Goal: Answer question/provide support

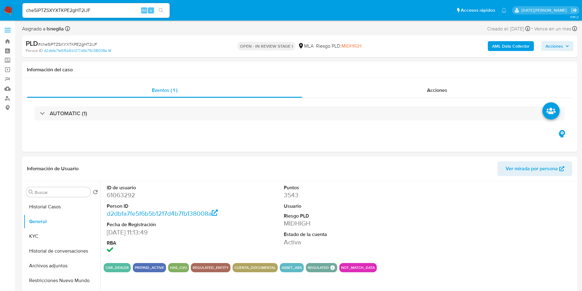
select select "10"
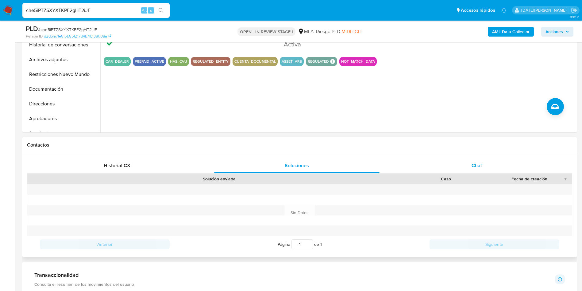
click at [470, 160] on div "Chat" at bounding box center [476, 165] width 165 height 15
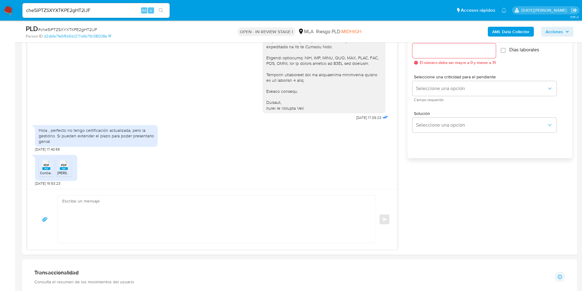
scroll to position [460, 0]
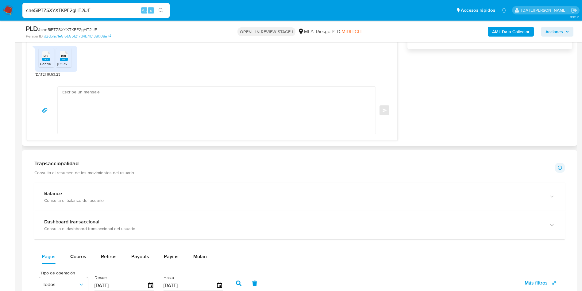
click at [178, 95] on textarea at bounding box center [215, 110] width 306 height 47
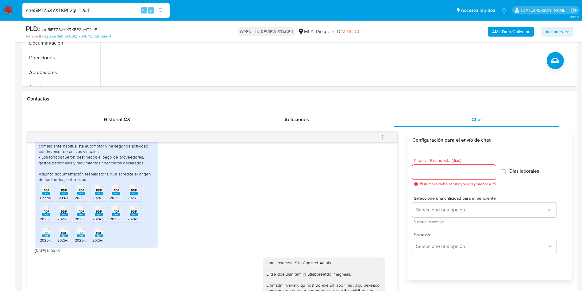
scroll to position [346, 0]
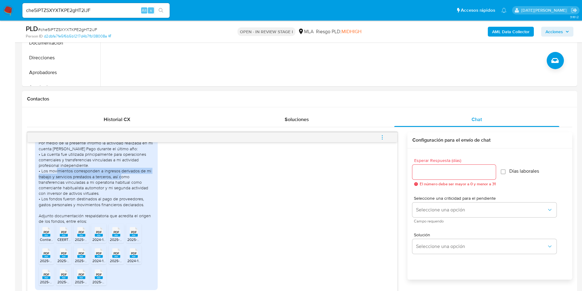
drag, startPoint x: 62, startPoint y: 180, endPoint x: 148, endPoint y: 185, distance: 86.1
click at [148, 185] on div "Por medio de la presente informo la actividad realizada en mi cuenta [PERSON_NA…" at bounding box center [96, 182] width 115 height 84
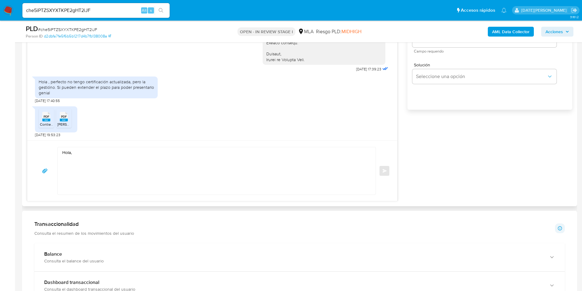
scroll to position [414, 0]
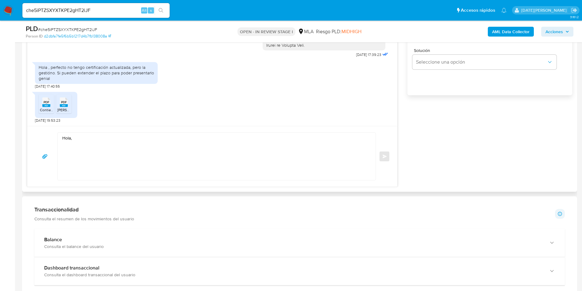
click at [128, 153] on textarea "Hola," at bounding box center [215, 156] width 306 height 47
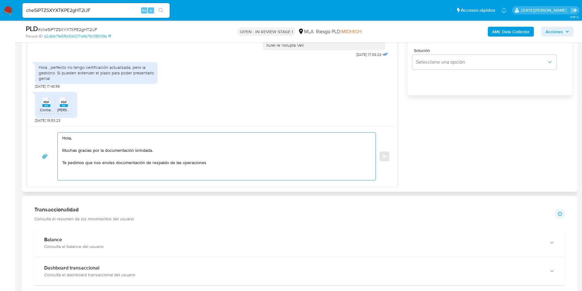
click at [208, 163] on textarea "Hola, Muchas gracias por la documentación brindada. Te pedimos que nos envíes d…" at bounding box center [215, 156] width 306 height 47
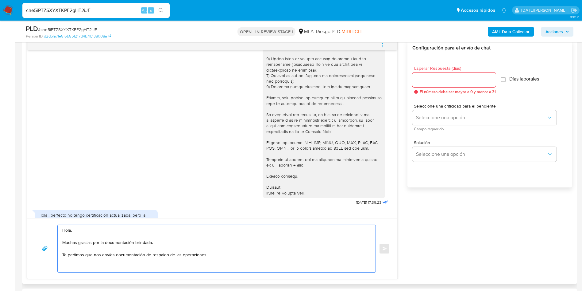
scroll to position [623, 0]
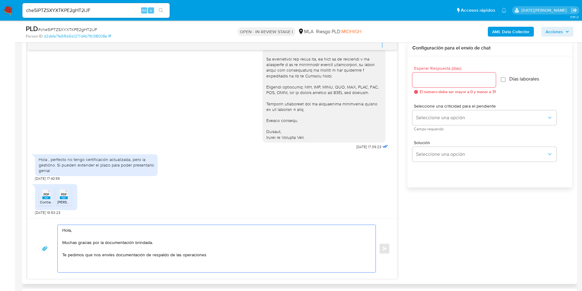
click at [209, 254] on textarea "Hola, Muchas gracias por la documentación brindada. Te pedimos que nos envíes d…" at bounding box center [215, 248] width 306 height 47
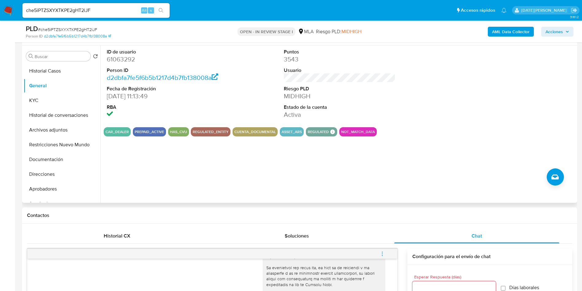
scroll to position [46, 0]
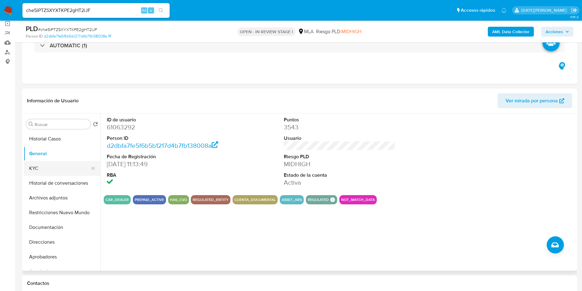
drag, startPoint x: 42, startPoint y: 165, endPoint x: 46, endPoint y: 165, distance: 3.4
click at [43, 166] on button "KYC" at bounding box center [60, 168] width 72 height 15
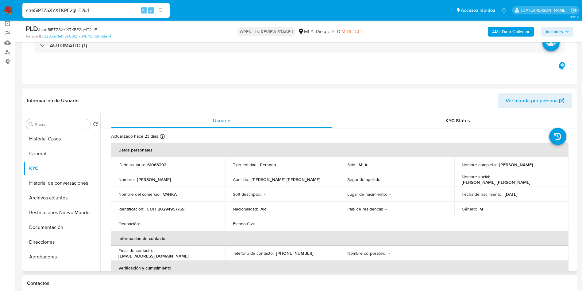
drag, startPoint x: 497, startPoint y: 164, endPoint x: 557, endPoint y: 165, distance: 60.2
click at [557, 165] on div "Nombre completo : [PERSON_NAME]" at bounding box center [512, 165] width 100 height 6
copy p "[PERSON_NAME]"
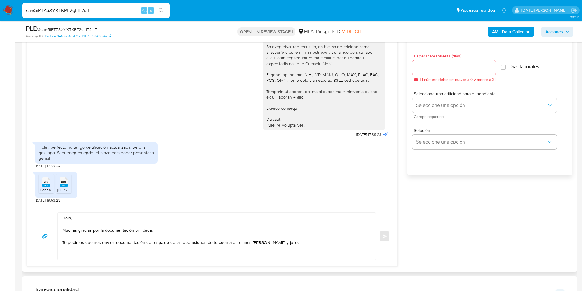
scroll to position [368, 0]
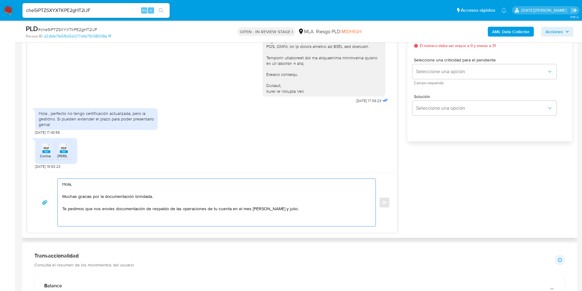
click at [110, 179] on textarea "Hola, Muchas gracias por la documentación brindada. Te pedimos que nos envíes d…" at bounding box center [215, 202] width 306 height 47
paste textarea "[PERSON_NAME]"
click at [163, 194] on textarea "[PERSON_NAME], [PERSON_NAME]. Muchas gracias por la documentación brindada. Te …" at bounding box center [215, 202] width 306 height 47
click at [285, 208] on textarea "[PERSON_NAME], [PERSON_NAME]. Muchas gracias por la documentación brindada. La …" at bounding box center [215, 202] width 306 height 47
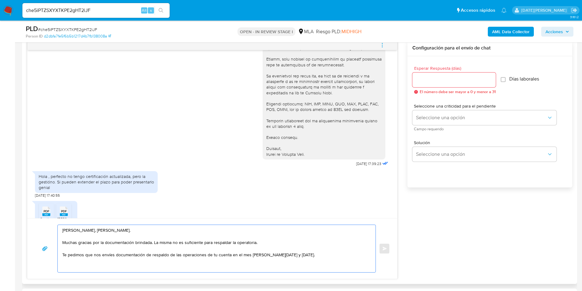
scroll to position [577, 0]
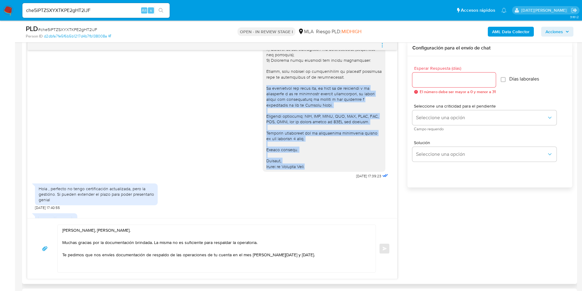
drag, startPoint x: 258, startPoint y: 99, endPoint x: 317, endPoint y: 178, distance: 98.0
click at [317, 171] on div at bounding box center [324, 74] width 123 height 195
copy div "Es importante que sepas que, en caso de no responder a lo solicitado o si lo pr…"
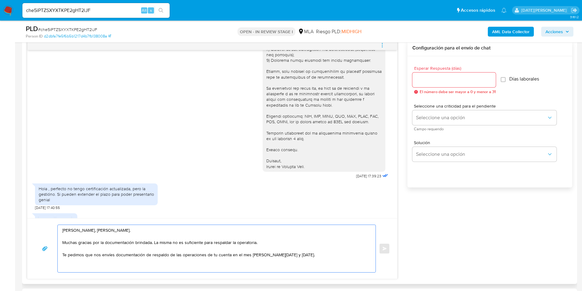
click at [224, 266] on textarea "[PERSON_NAME], [PERSON_NAME]. Muchas gracias por la documentación brindada. La …" at bounding box center [215, 248] width 306 height 47
click at [321, 256] on textarea "[PERSON_NAME], [PERSON_NAME]. Muchas gracias por la documentación brindada. La …" at bounding box center [215, 248] width 306 height 47
paste textarea "Es importante que sepas que, en caso de no responder a lo solicitado o si lo pr…"
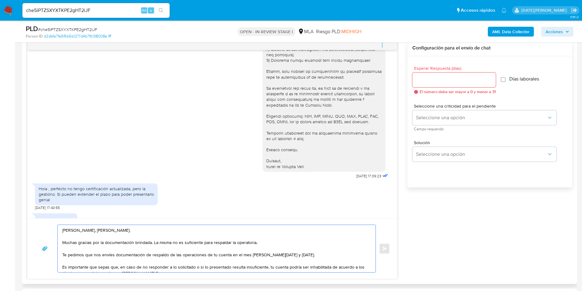
scroll to position [45, 0]
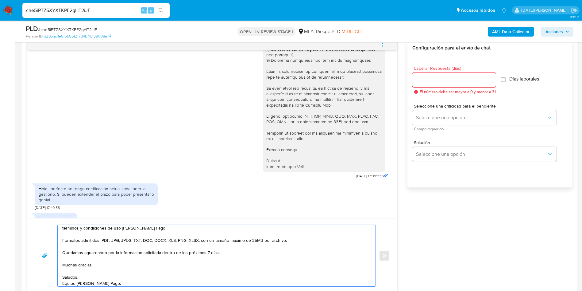
drag, startPoint x: 143, startPoint y: 252, endPoint x: 236, endPoint y: 252, distance: 92.4
click at [235, 251] on textarea "[PERSON_NAME], [PERSON_NAME]. Muchas gracias por la documentación brindada. La …" at bounding box center [215, 255] width 306 height 61
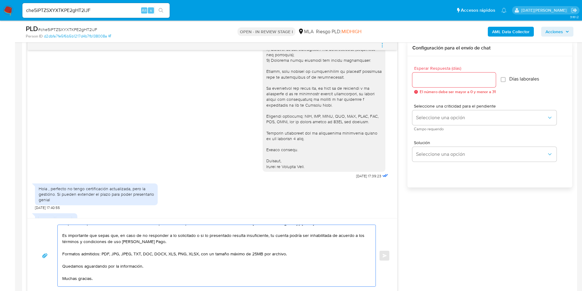
scroll to position [46, 0]
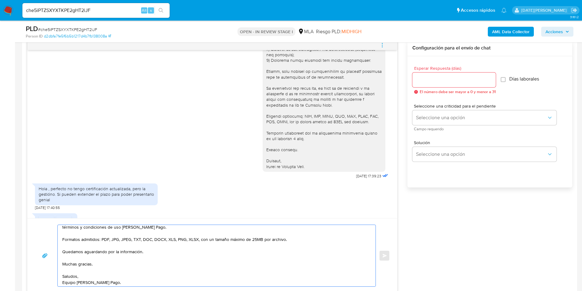
type textarea "[PERSON_NAME], [PERSON_NAME]. Muchas gracias por la documentación brindada. La …"
click at [428, 73] on div at bounding box center [453, 79] width 83 height 15
click at [430, 79] on input "Esperar Respuesta (días)" at bounding box center [453, 80] width 83 height 8
type input "3"
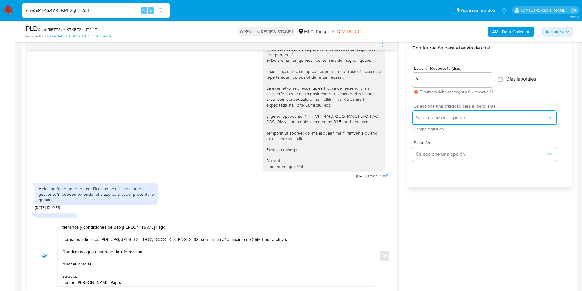
click at [446, 116] on span "Seleccione una opción" at bounding box center [481, 117] width 131 height 6
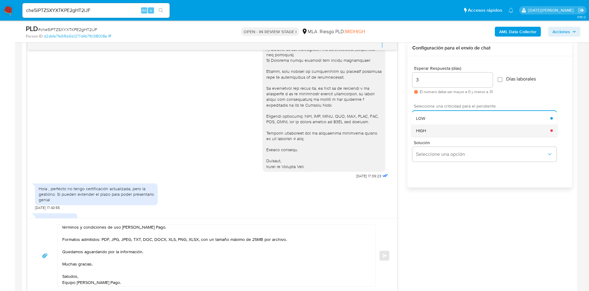
click at [438, 132] on div "HIGH" at bounding box center [483, 130] width 134 height 12
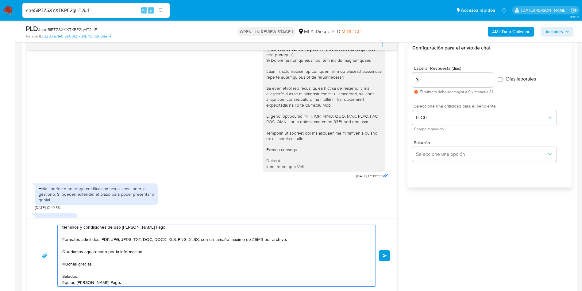
click at [250, 256] on textarea "[PERSON_NAME], [PERSON_NAME]. Muchas gracias por la documentación brindada. La …" at bounding box center [215, 255] width 306 height 61
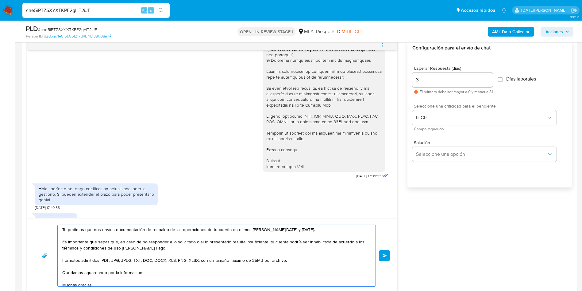
scroll to position [47, 0]
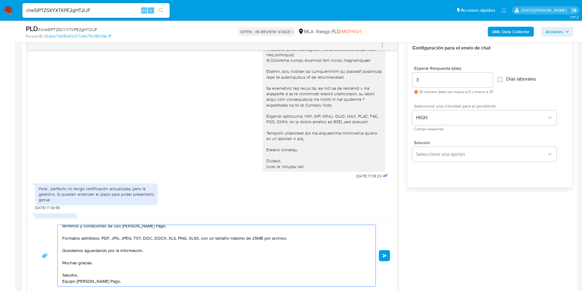
click at [385, 256] on span "Enviar" at bounding box center [385, 255] width 4 height 4
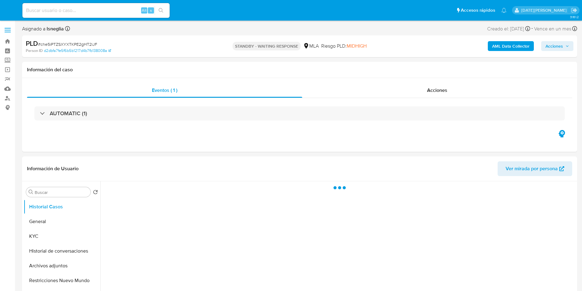
select select "10"
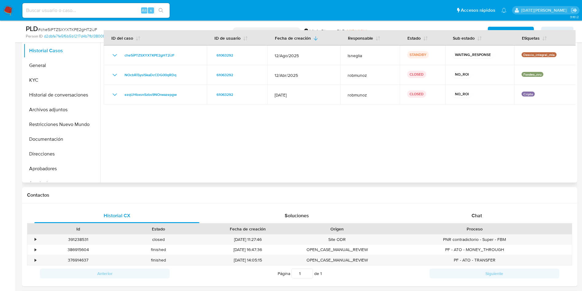
scroll to position [184, 0]
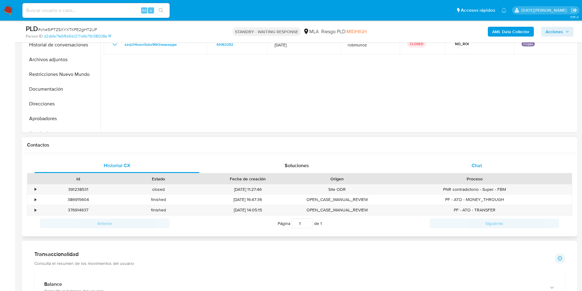
click at [474, 171] on div "Chat" at bounding box center [476, 165] width 165 height 15
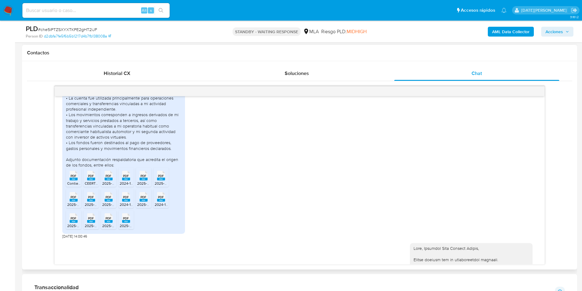
scroll to position [303, 0]
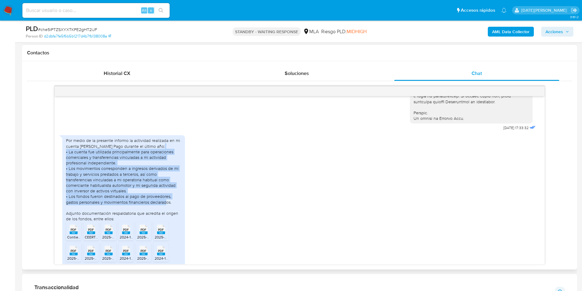
drag, startPoint x: 67, startPoint y: 162, endPoint x: 172, endPoint y: 212, distance: 115.8
click at [172, 212] on div "Por medio de la presente informo la actividad realizada en mi cuenta [PERSON_NA…" at bounding box center [123, 179] width 115 height 84
drag, startPoint x: 66, startPoint y: 152, endPoint x: 178, endPoint y: 211, distance: 127.2
click at [178, 211] on div "Por medio de la presente informo la actividad realizada en mi cuenta [PERSON_NA…" at bounding box center [123, 179] width 115 height 84
copy div "Por medio de la presente informo la actividad realizada en mi cuenta de Mercado…"
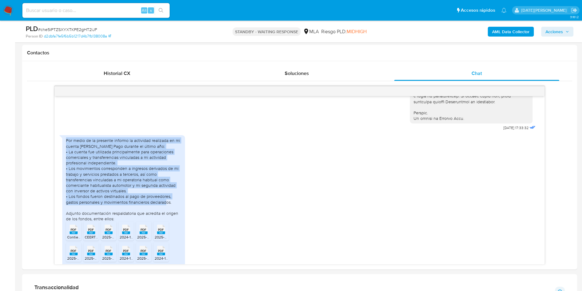
click at [5, 6] on img at bounding box center [8, 10] width 10 height 10
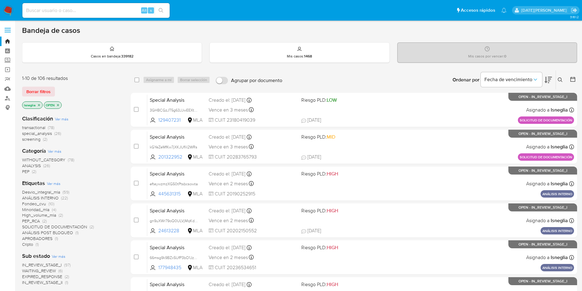
click at [577, 77] on main "3.161.2" at bounding box center [291, 253] width 582 height 507
click at [574, 80] on icon at bounding box center [573, 79] width 6 height 6
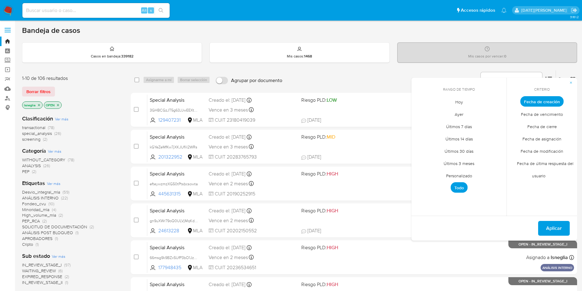
click at [450, 176] on span "Personalizado" at bounding box center [459, 175] width 39 height 13
click at [423, 113] on icon "Mes anterior" at bounding box center [420, 112] width 7 height 7
click at [423, 112] on icon "Mes anterior" at bounding box center [420, 112] width 7 height 7
click at [473, 132] on button "1" at bounding box center [471, 135] width 10 height 10
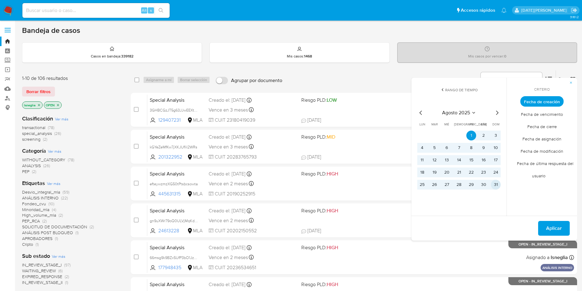
click at [498, 185] on button "31" at bounding box center [496, 185] width 10 height 10
click at [556, 232] on span "Aplicar" at bounding box center [554, 228] width 16 height 14
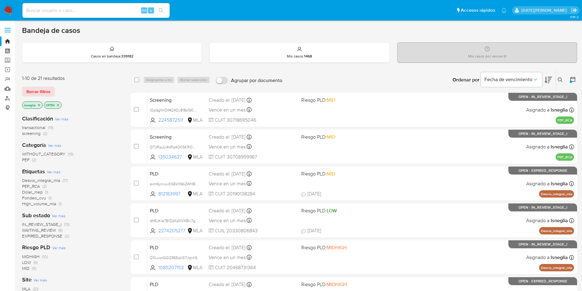
click at [39, 104] on icon "close-filter" at bounding box center [39, 105] width 4 height 4
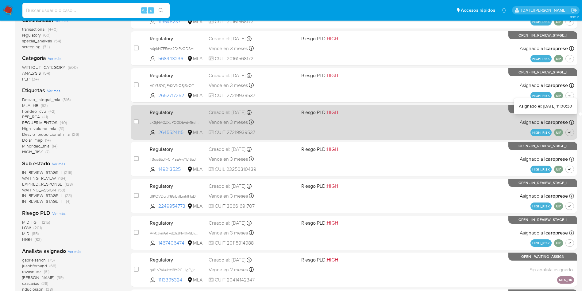
scroll to position [46, 0]
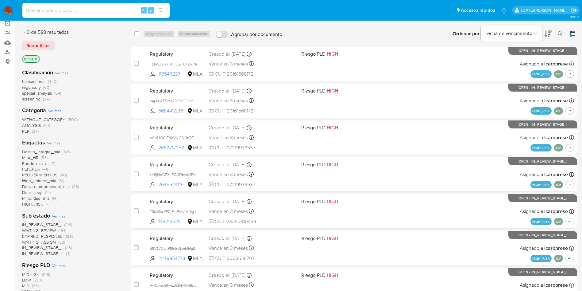
click at [574, 30] on icon at bounding box center [573, 33] width 6 height 6
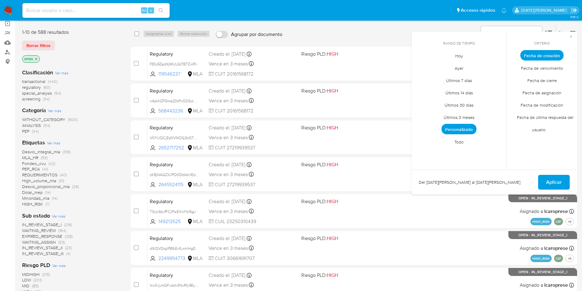
click at [455, 127] on span "Personalizado" at bounding box center [459, 129] width 35 height 10
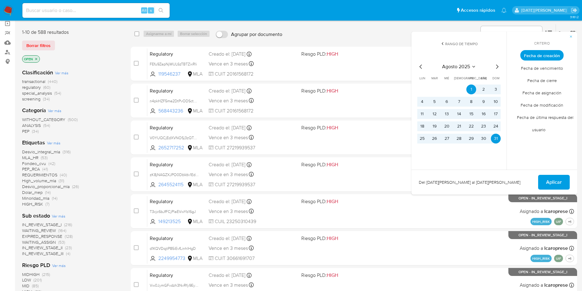
click at [498, 66] on icon "Mes siguiente" at bounding box center [496, 66] width 7 height 7
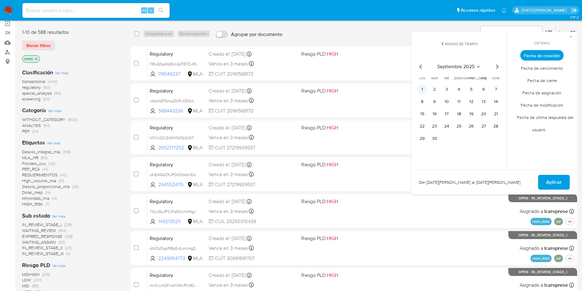
click at [423, 89] on button "1" at bounding box center [422, 89] width 10 height 10
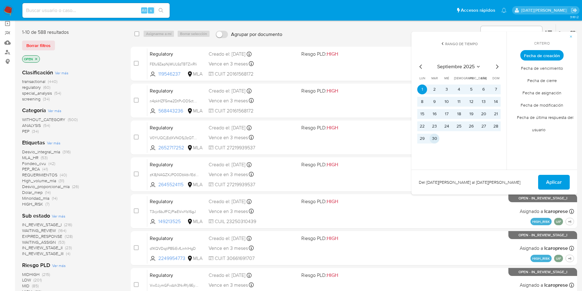
click at [436, 139] on button "30" at bounding box center [435, 138] width 10 height 10
click at [551, 178] on span "Aplicar" at bounding box center [554, 182] width 16 height 14
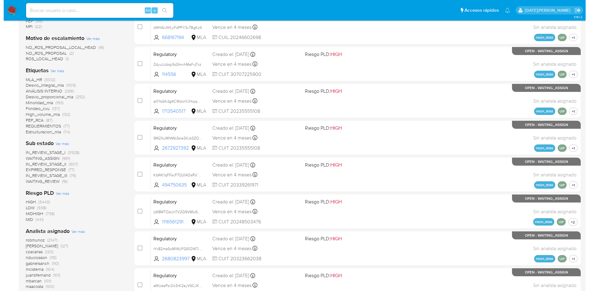
scroll to position [230, 0]
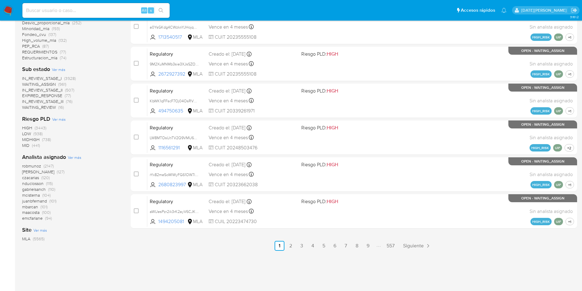
click at [76, 157] on span "Ver más" at bounding box center [75, 157] width 14 height 6
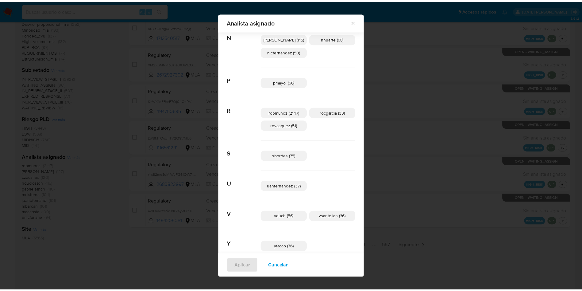
scroll to position [376, 0]
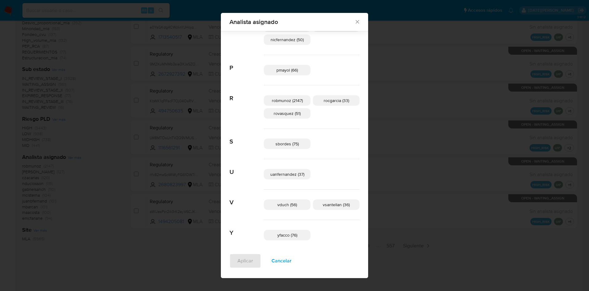
click at [354, 21] on icon "Cerrar" at bounding box center [357, 22] width 6 height 6
